Goal: Information Seeking & Learning: Learn about a topic

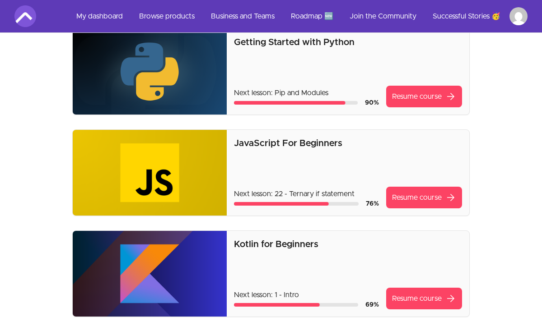
scroll to position [199, 0]
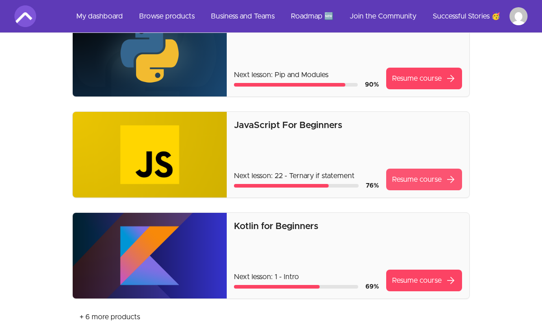
click at [432, 180] on link "Resume course arrow_forward" at bounding box center [424, 180] width 76 height 22
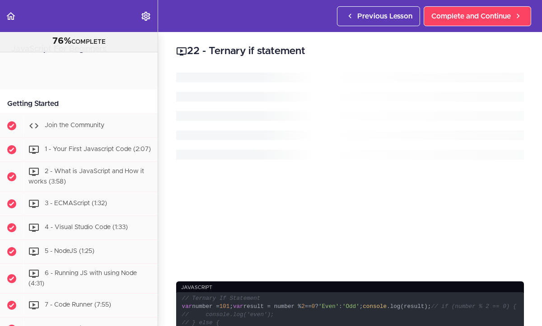
scroll to position [847, 0]
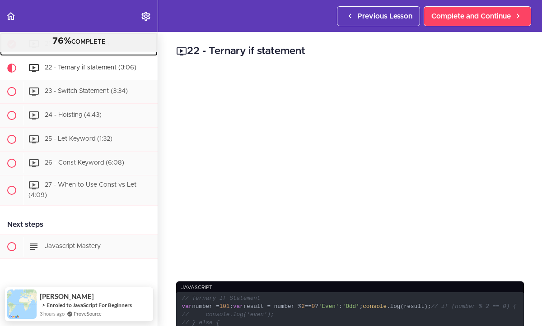
click at [146, 55] on link "21 - If Statement (7:14)" at bounding box center [79, 44] width 158 height 23
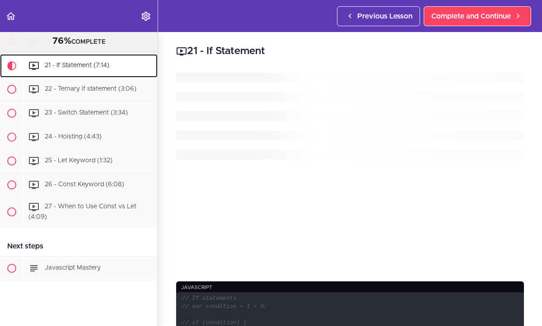
scroll to position [813, 0]
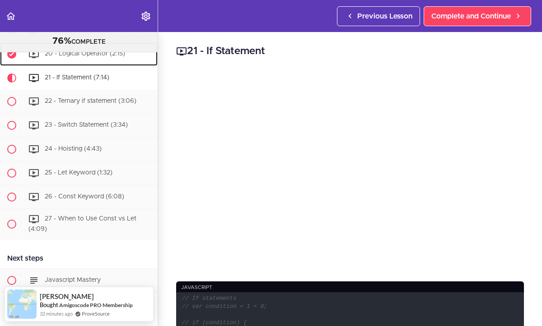
click at [149, 54] on div "20 - Logical Operator (2:15)" at bounding box center [90, 54] width 134 height 20
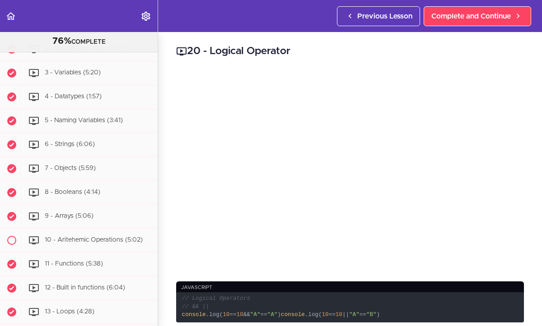
scroll to position [377, 0]
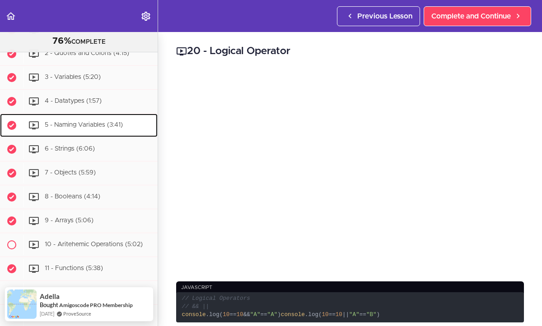
click at [142, 125] on div "5 - Naming Variables (3:41)" at bounding box center [90, 126] width 134 height 20
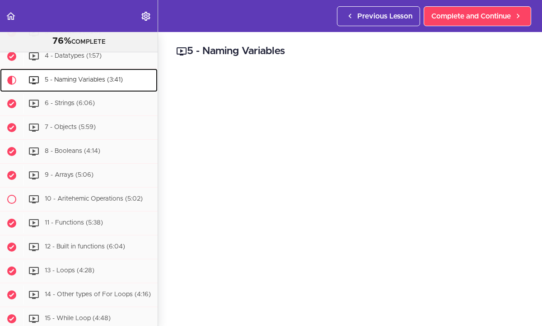
scroll to position [425, 0]
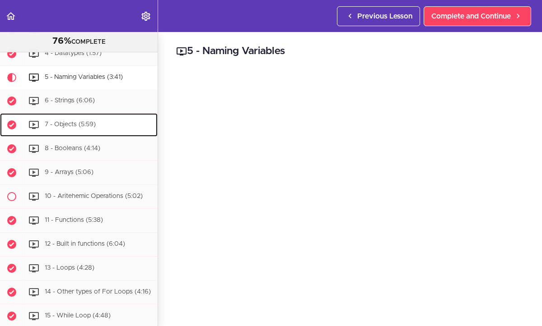
click at [110, 125] on div "7 - Objects (5:59)" at bounding box center [90, 125] width 134 height 20
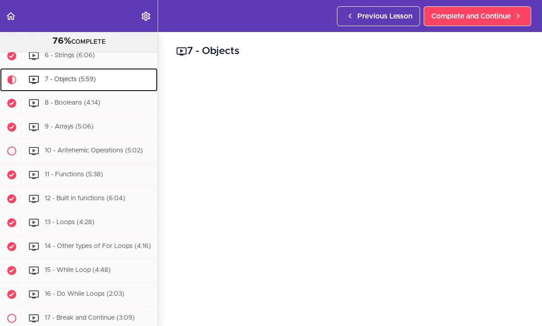
scroll to position [473, 0]
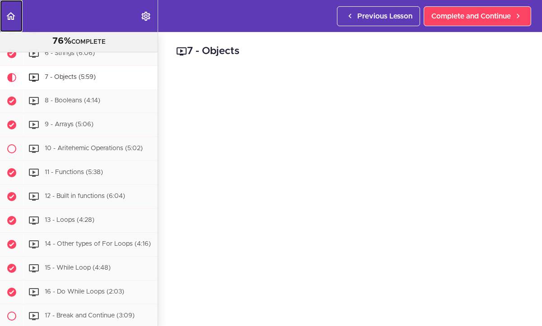
click at [12, 15] on icon "Back to course curriculum" at bounding box center [10, 16] width 11 height 11
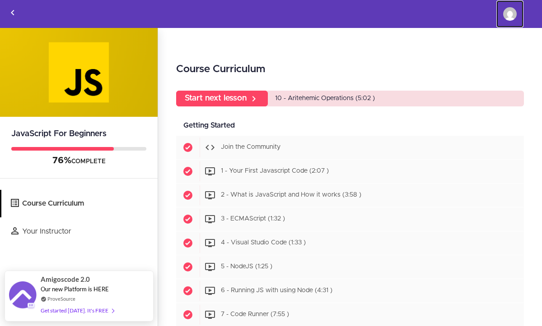
click at [509, 17] on img at bounding box center [510, 14] width 14 height 14
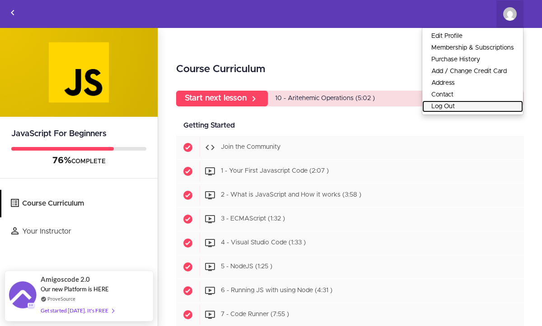
click at [445, 107] on link "Log Out" at bounding box center [472, 107] width 101 height 12
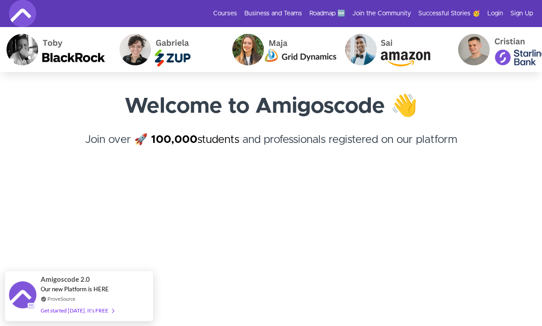
click at [163, 8] on div "Courses Business and Teams Roadmap 🆕 Join the Community Successful Stories 🥳 Lo…" at bounding box center [271, 13] width 524 height 27
